Goal: Task Accomplishment & Management: Manage account settings

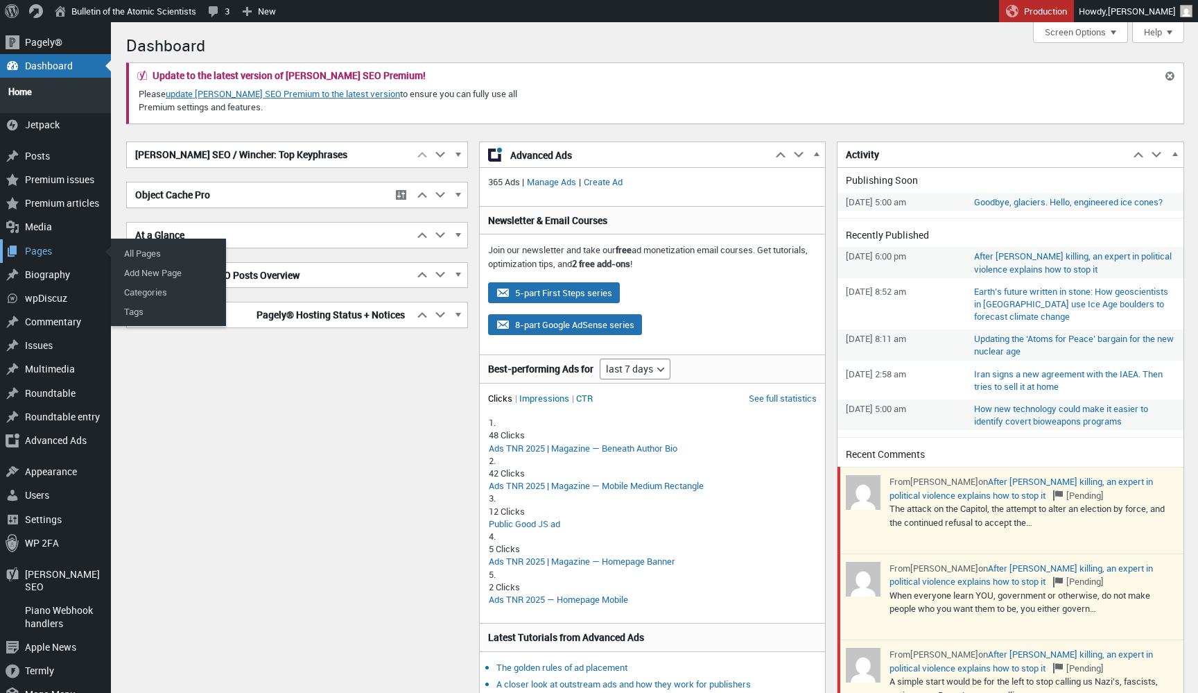
click at [31, 245] on div "Pages" at bounding box center [55, 251] width 111 height 24
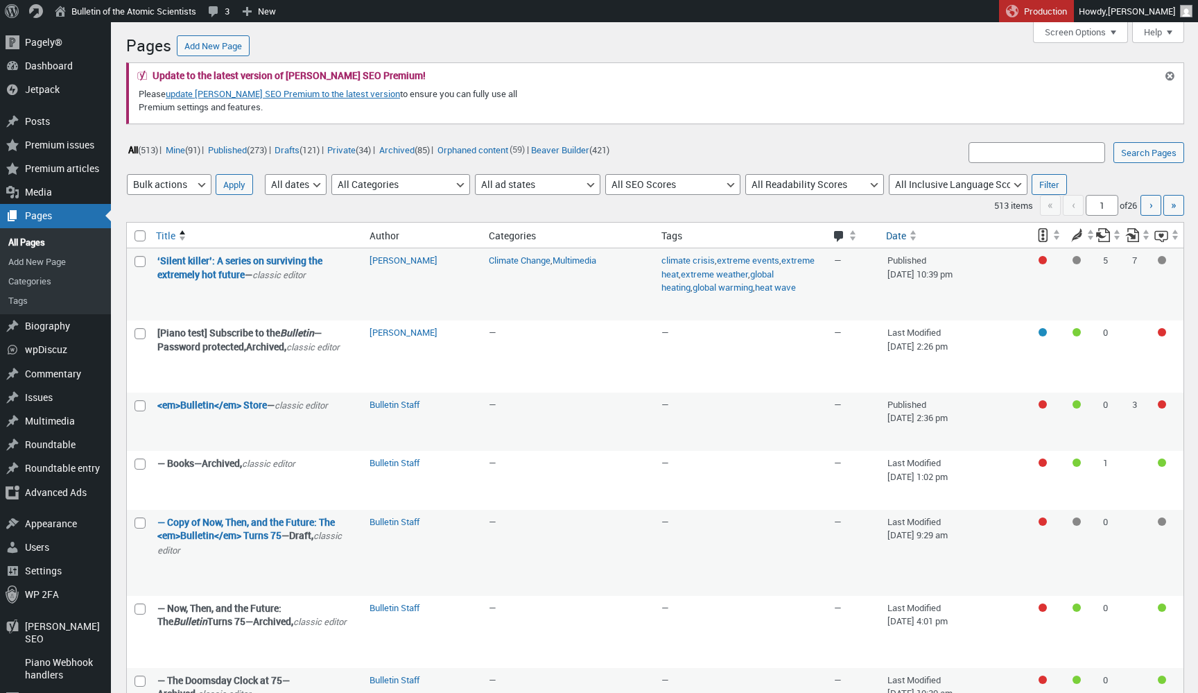
click at [911, 232] on span at bounding box center [914, 233] width 7 height 3
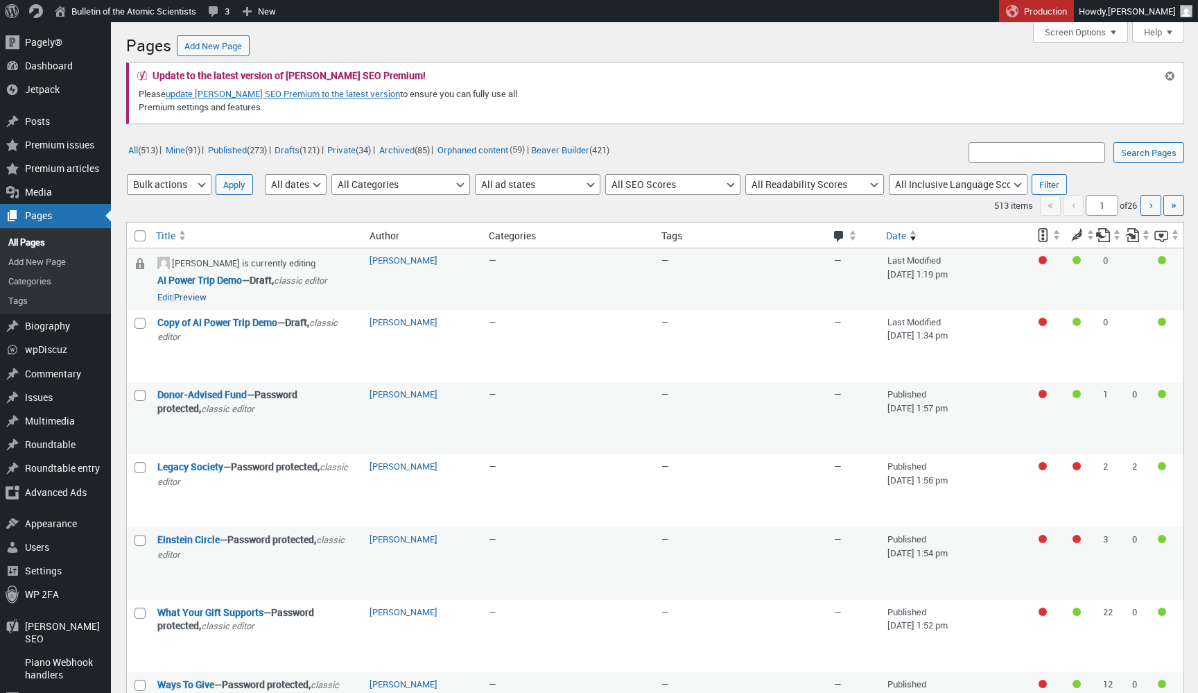
click at [207, 295] on link "Preview" at bounding box center [190, 298] width 33 height 14
click at [274, 348] on link "Preview" at bounding box center [257, 355] width 33 height 14
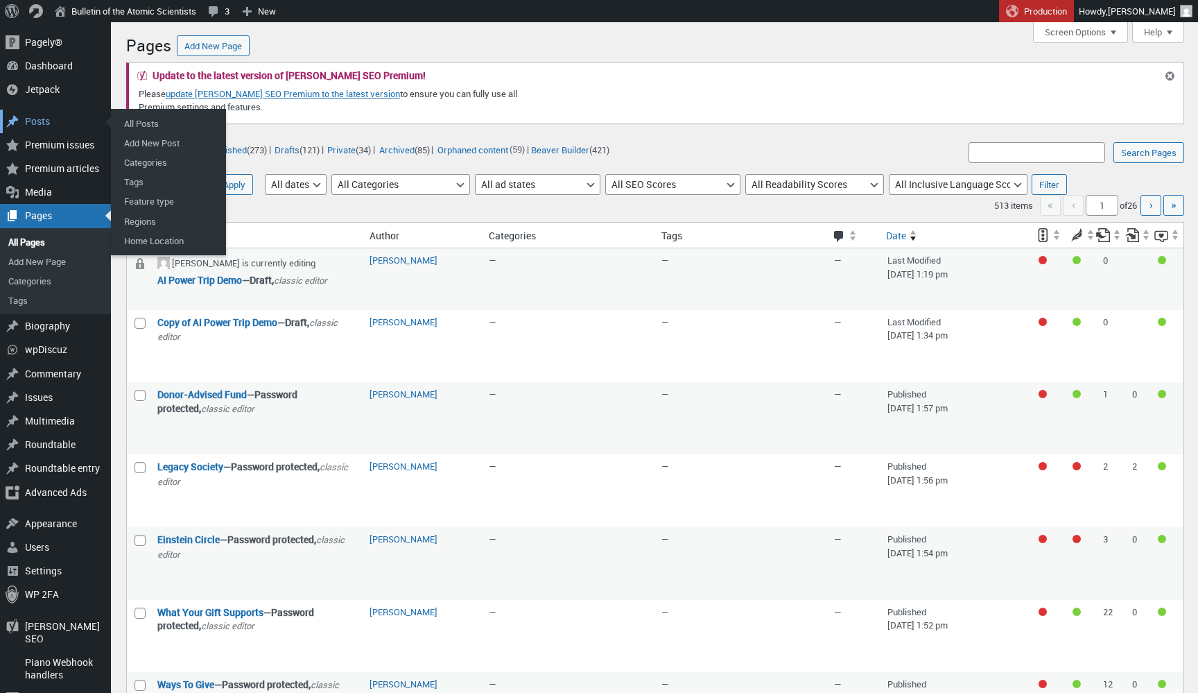
click at [51, 123] on div "Posts" at bounding box center [55, 122] width 111 height 24
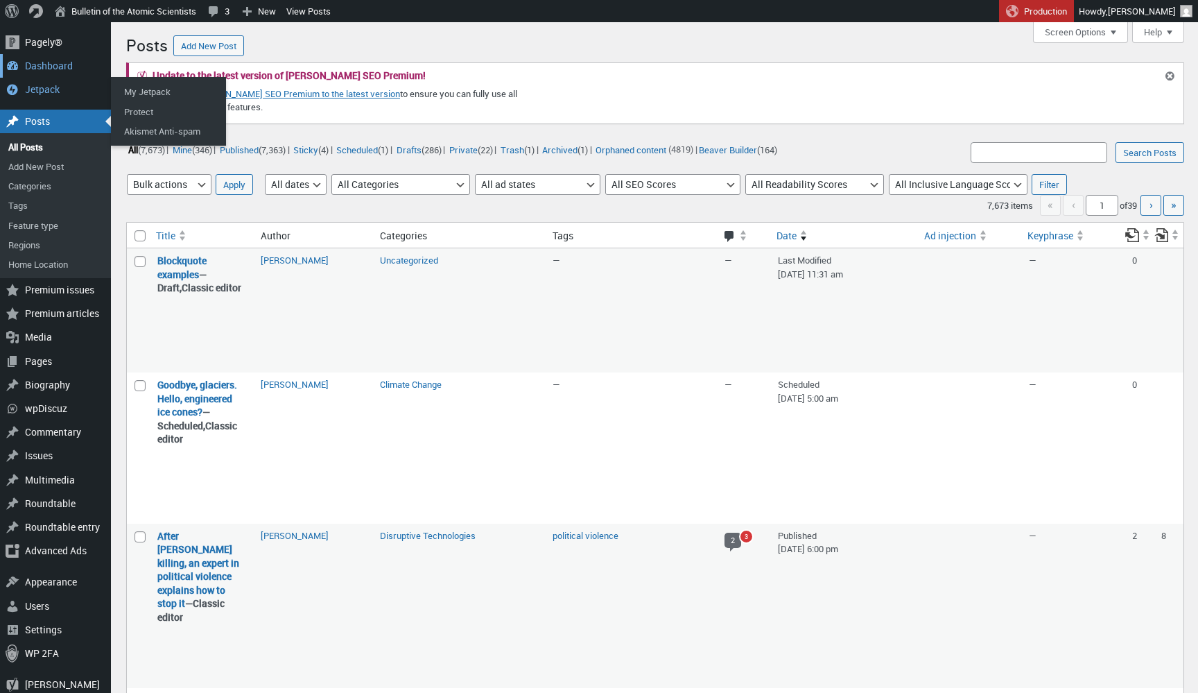
click at [53, 71] on div "Dashboard" at bounding box center [55, 66] width 111 height 24
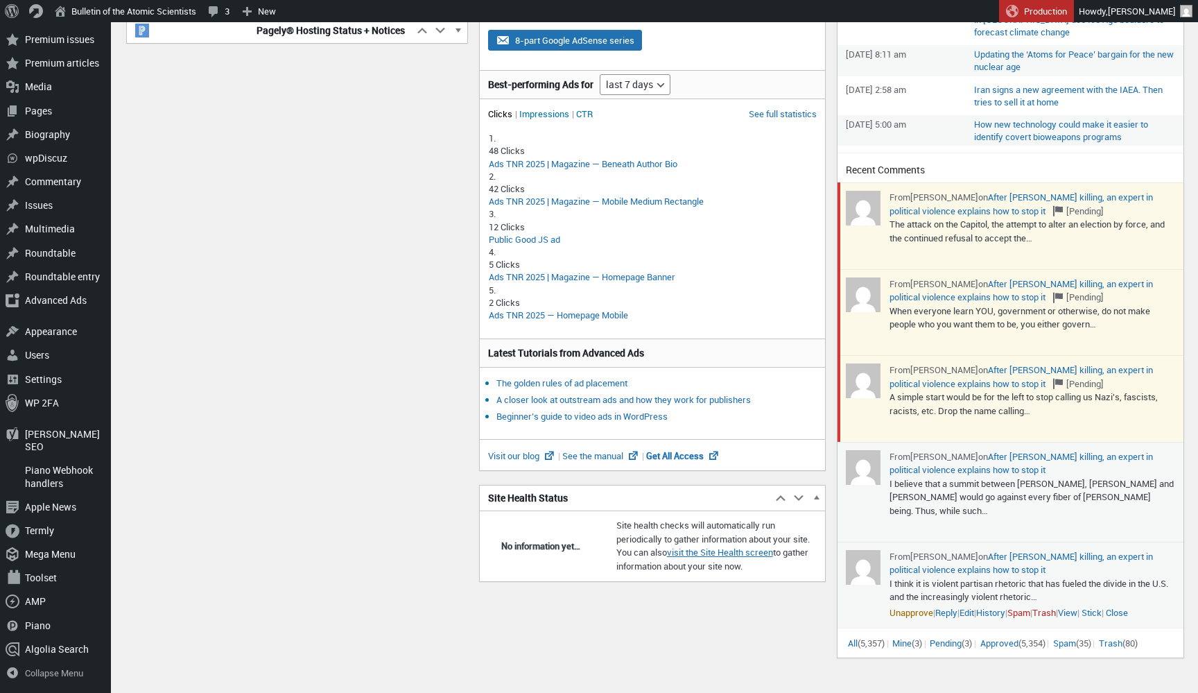
scroll to position [293, 0]
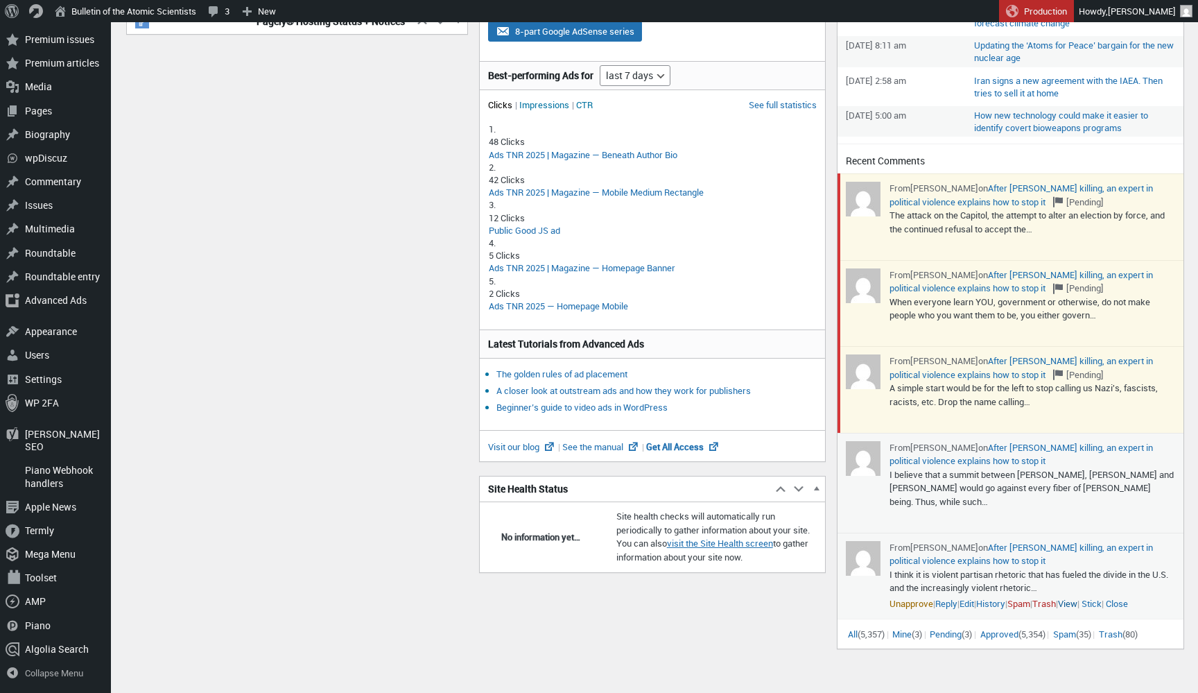
click at [1078, 597] on link "View" at bounding box center [1067, 603] width 19 height 12
